Goal: Task Accomplishment & Management: Use online tool/utility

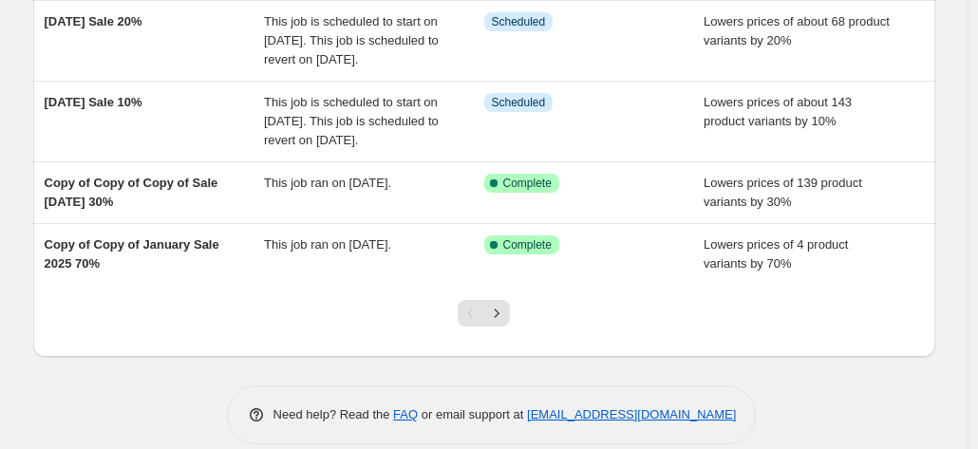
scroll to position [672, 0]
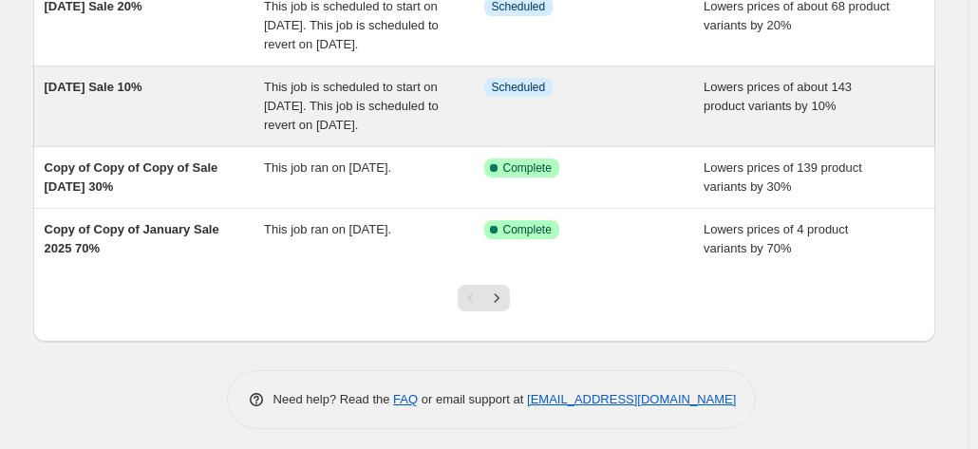
click at [139, 94] on span "[DATE] Sale 10%" at bounding box center [94, 87] width 98 height 14
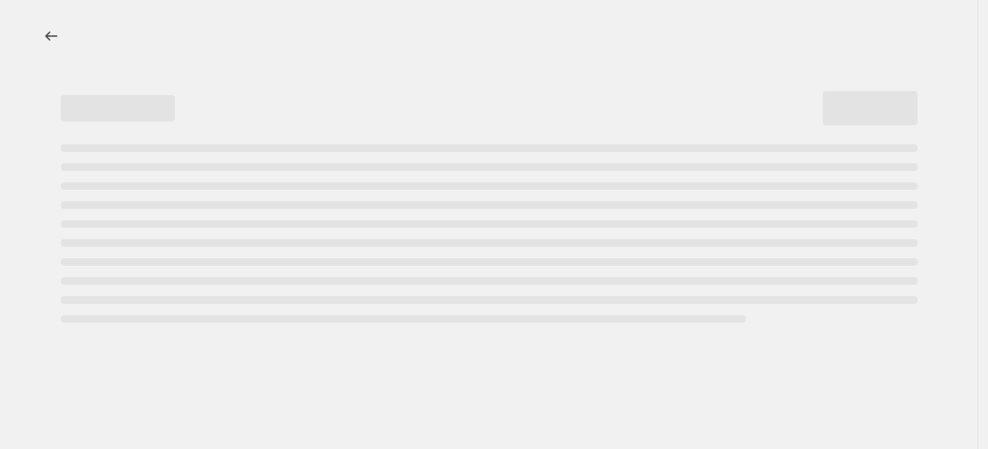
select select "percentage"
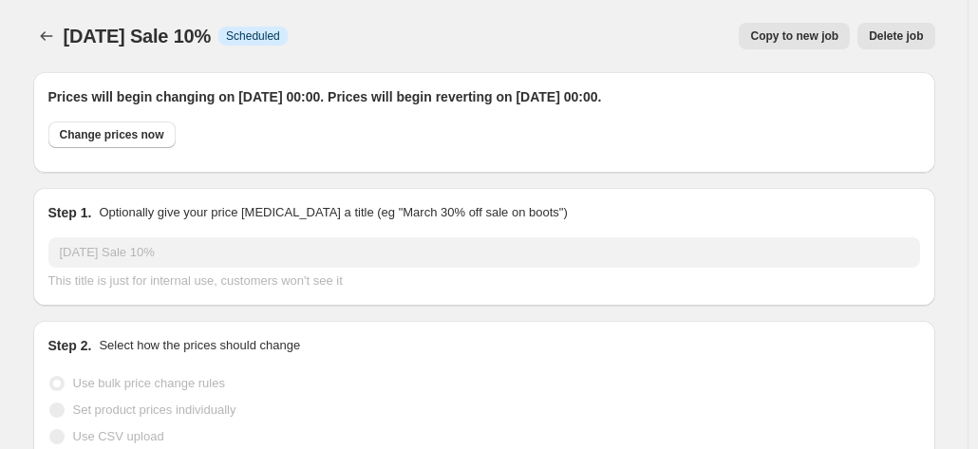
select select "product"
select select "collection"
select select "product"
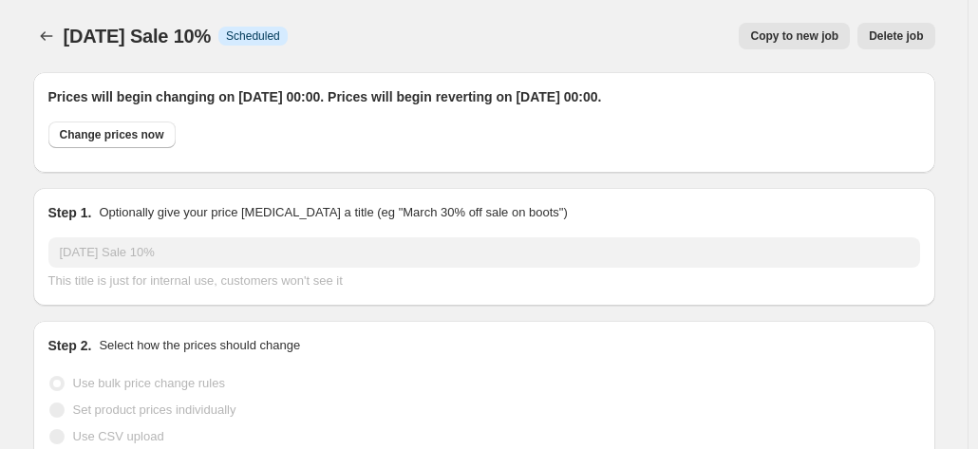
select select "product"
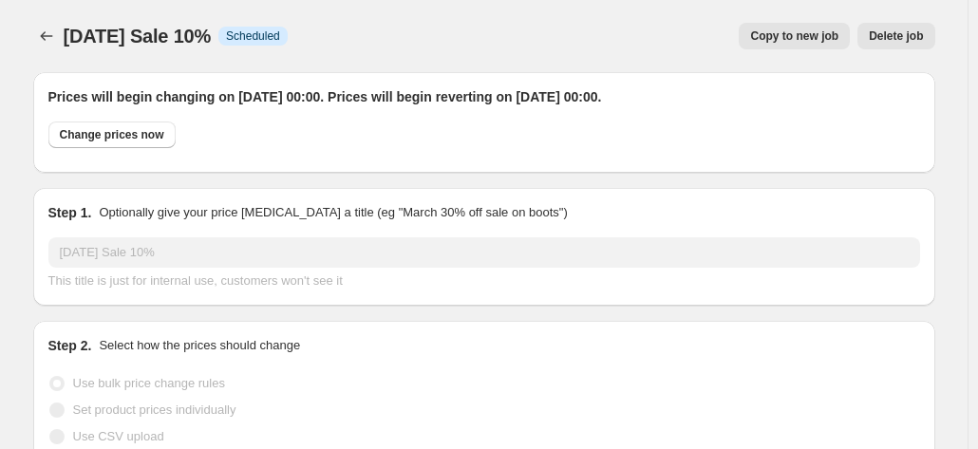
select select "product"
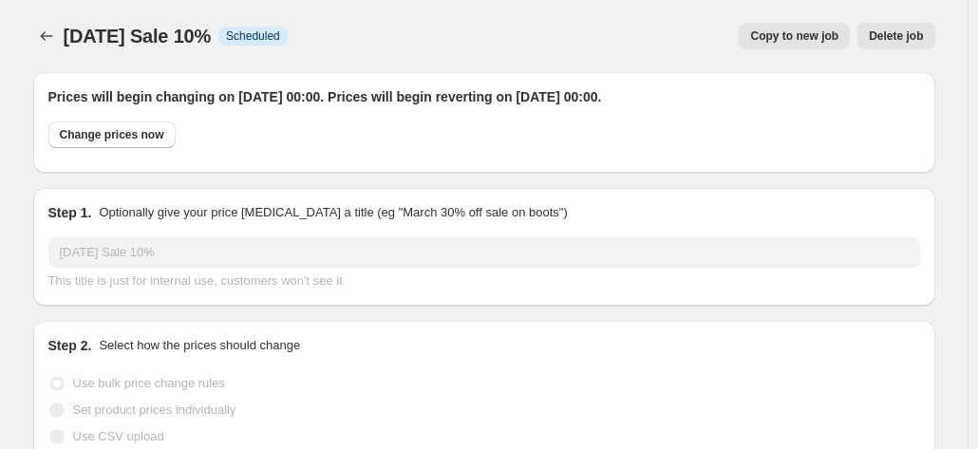
select select "product"
select select "collection"
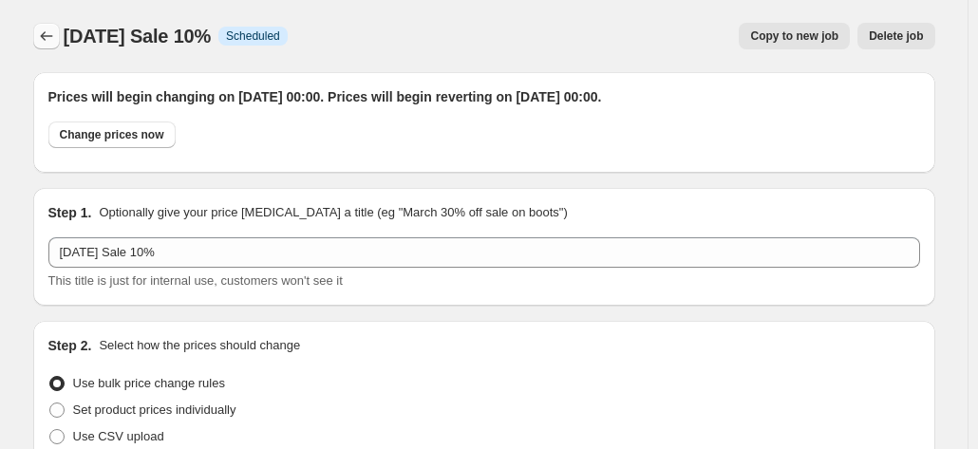
click at [50, 32] on icon "Price change jobs" at bounding box center [46, 36] width 19 height 19
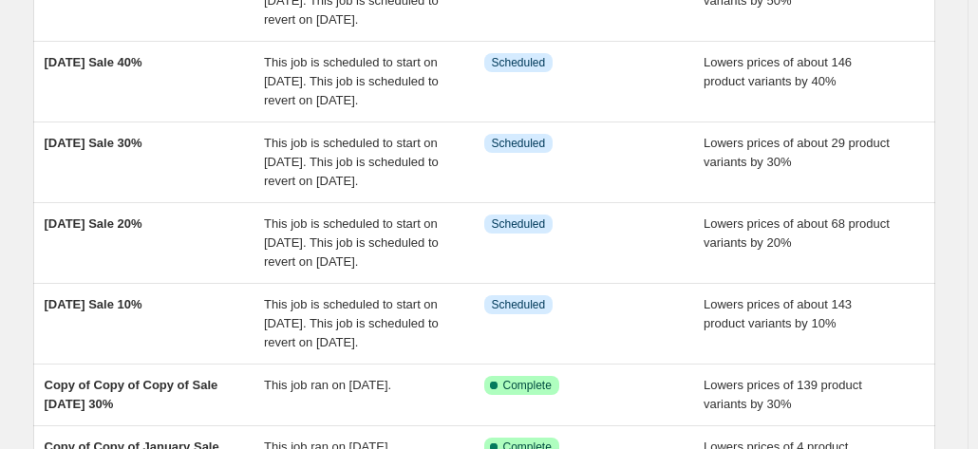
scroll to position [456, 0]
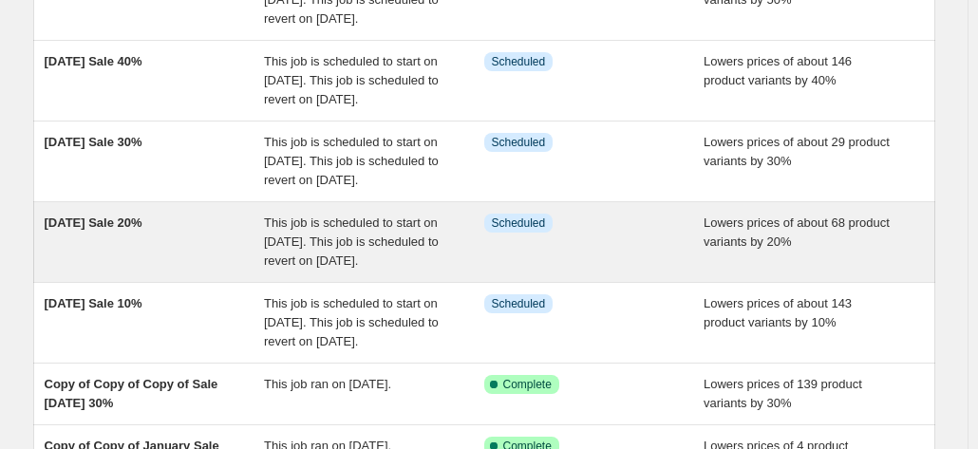
click at [142, 230] on span "[DATE] Sale 20%" at bounding box center [94, 223] width 98 height 14
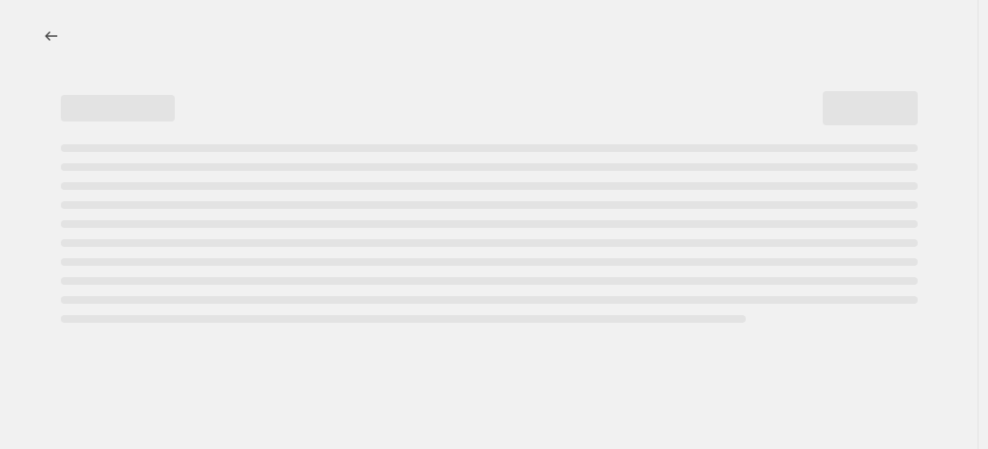
select select "percentage"
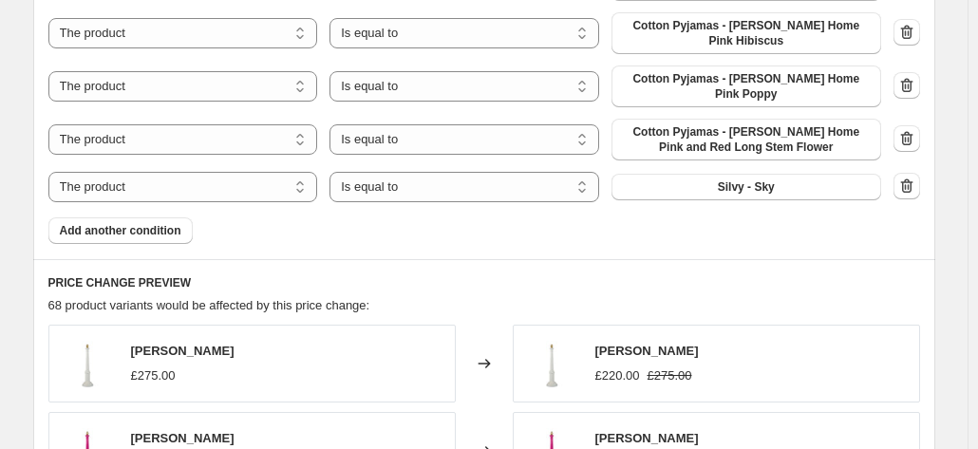
scroll to position [2828, 0]
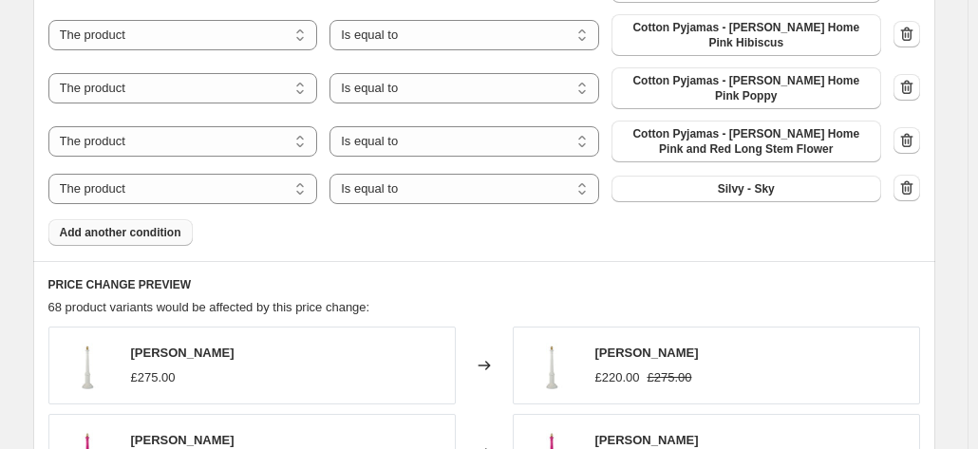
click at [155, 225] on span "Add another condition" at bounding box center [121, 232] width 122 height 15
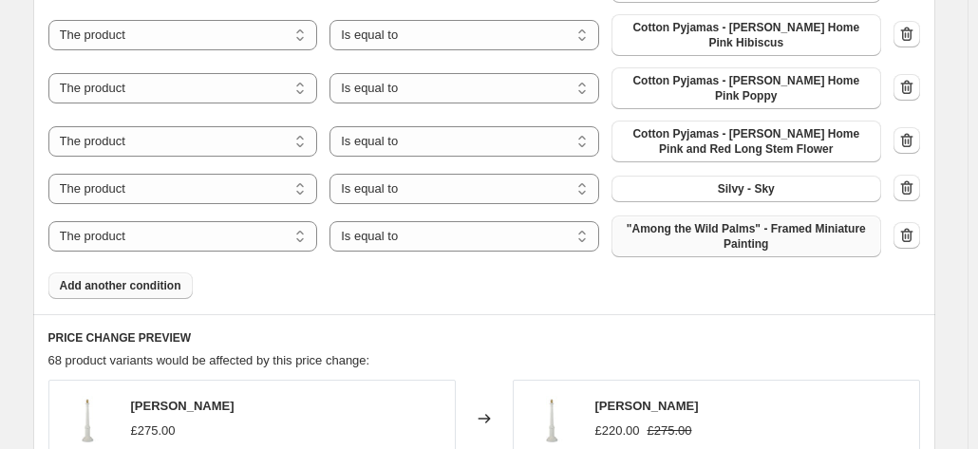
click at [686, 221] on span ""Among the Wild Palms" - Framed Miniature Painting" at bounding box center [746, 236] width 247 height 30
click at [739, 221] on span ""Among the Wild Palms" - Framed Miniature Painting" at bounding box center [746, 236] width 247 height 30
click at [143, 278] on span "Add another condition" at bounding box center [121, 285] width 122 height 15
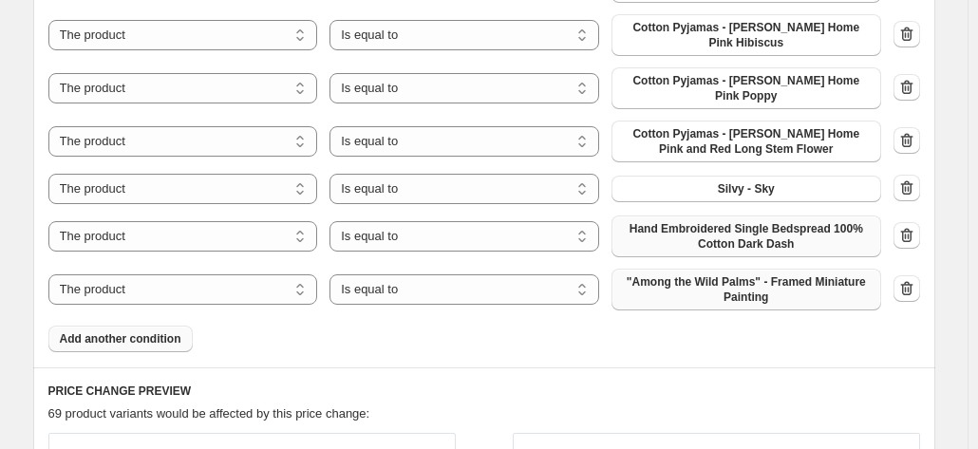
click at [693, 274] on span ""Among the Wild Palms" - Framed Miniature Painting" at bounding box center [746, 289] width 247 height 30
click at [114, 331] on span "Add another condition" at bounding box center [121, 338] width 122 height 15
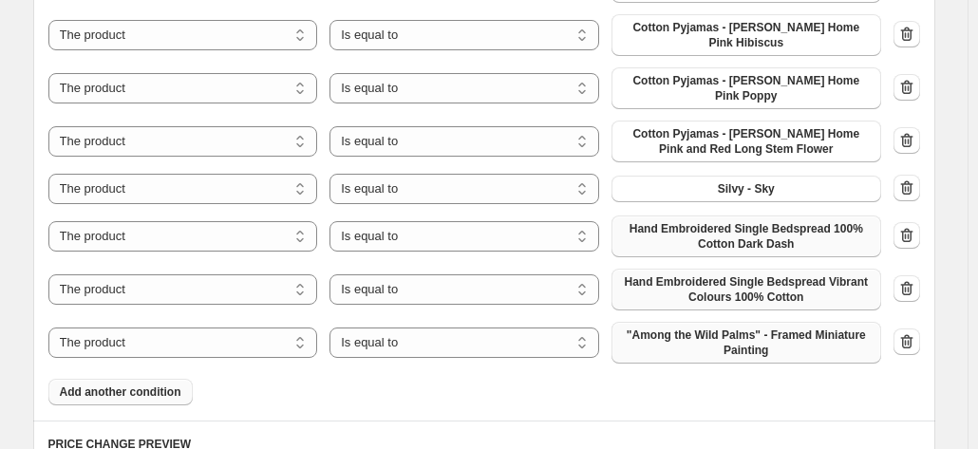
click at [727, 328] on span ""Among the Wild Palms" - Framed Miniature Painting" at bounding box center [746, 343] width 247 height 30
click at [698, 328] on span ""Among the Wild Palms" - Framed Miniature Painting" at bounding box center [746, 343] width 247 height 30
